Goal: Register for event/course

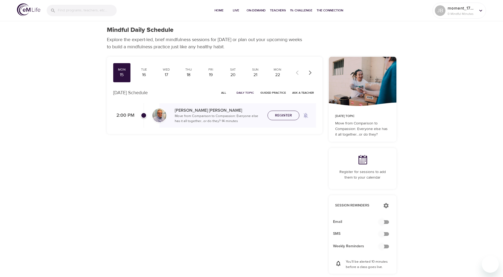
click at [282, 118] on span "Register" at bounding box center [283, 115] width 17 height 7
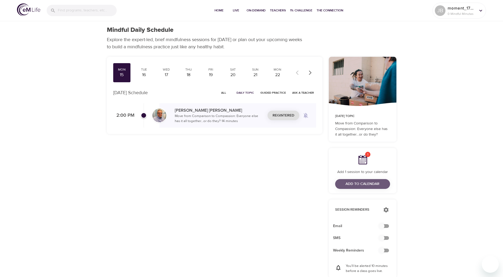
click at [369, 186] on span "Add to Calendar" at bounding box center [363, 184] width 34 height 7
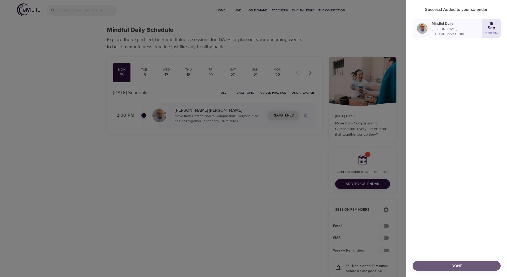
click at [444, 268] on span "Done" at bounding box center [457, 266] width 80 height 7
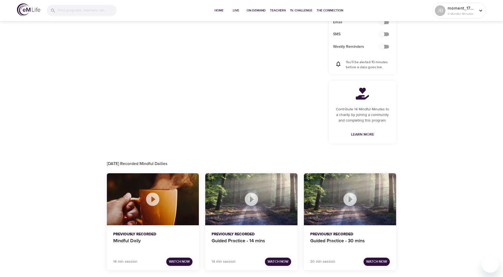
scroll to position [204, 0]
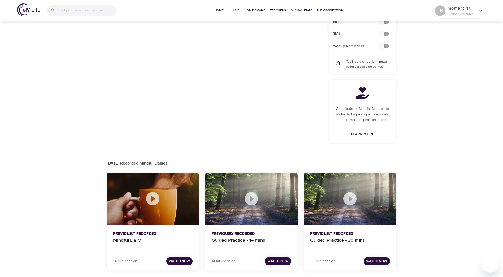
click at [178, 262] on span "Watch Now" at bounding box center [179, 261] width 21 height 6
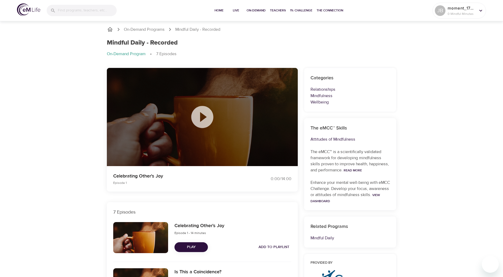
click at [203, 114] on icon at bounding box center [202, 117] width 27 height 27
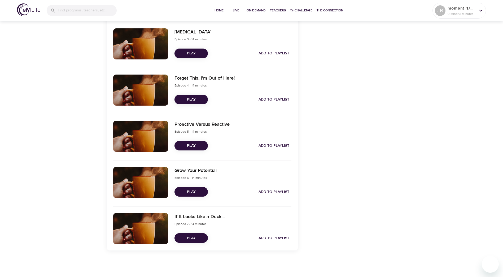
scroll to position [259, 0]
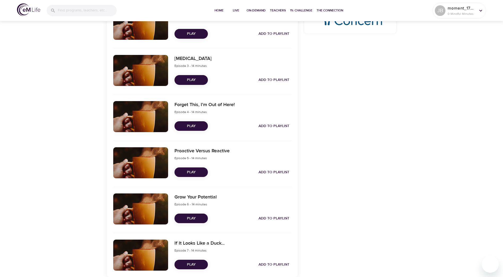
click at [181, 80] on span "Play" at bounding box center [191, 80] width 25 height 7
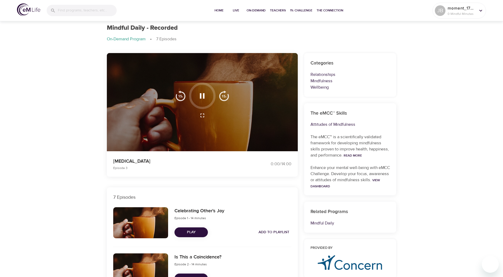
scroll to position [0, 0]
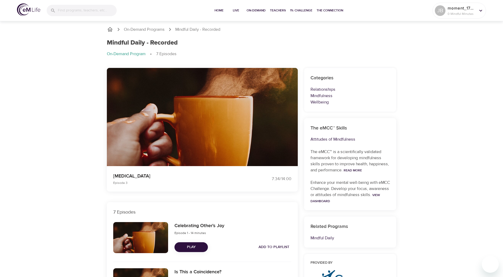
click at [201, 107] on icon "button" at bounding box center [202, 110] width 9 height 9
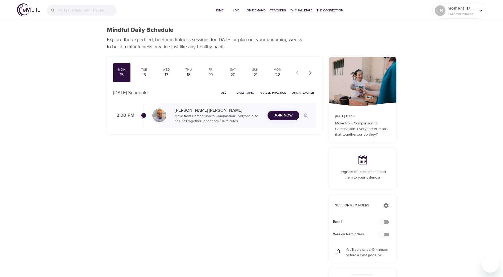
checkbox input "true"
click at [283, 112] on span "Join Now" at bounding box center [283, 112] width 19 height 7
